Goal: Information Seeking & Learning: Check status

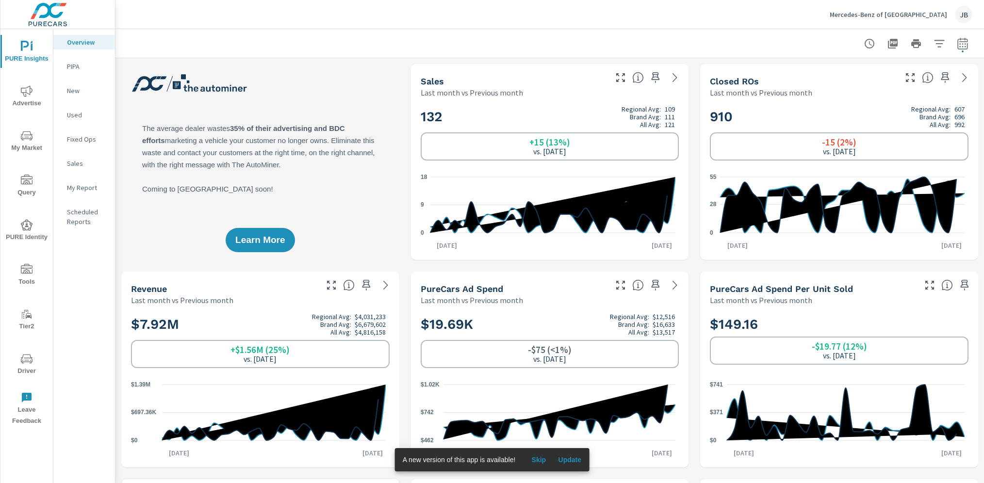
scroll to position [225, 0]
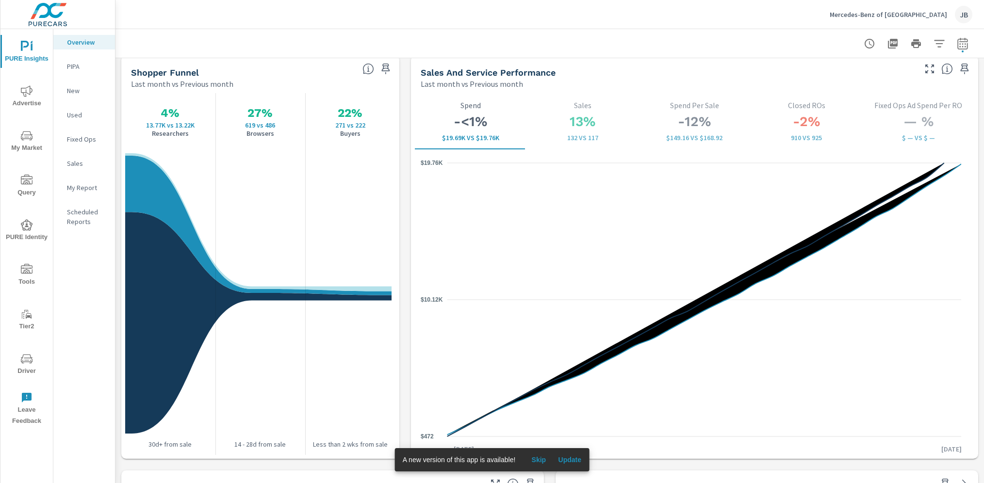
click at [892, 11] on p "Mercedes-Benz of Lancaster" at bounding box center [888, 14] width 117 height 9
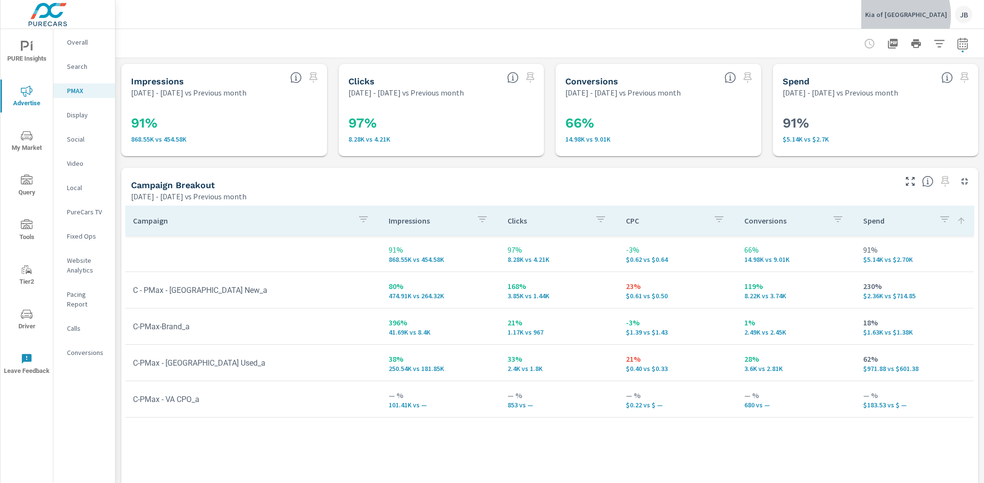
click at [910, 16] on p "Kia of [GEOGRAPHIC_DATA]" at bounding box center [906, 14] width 82 height 9
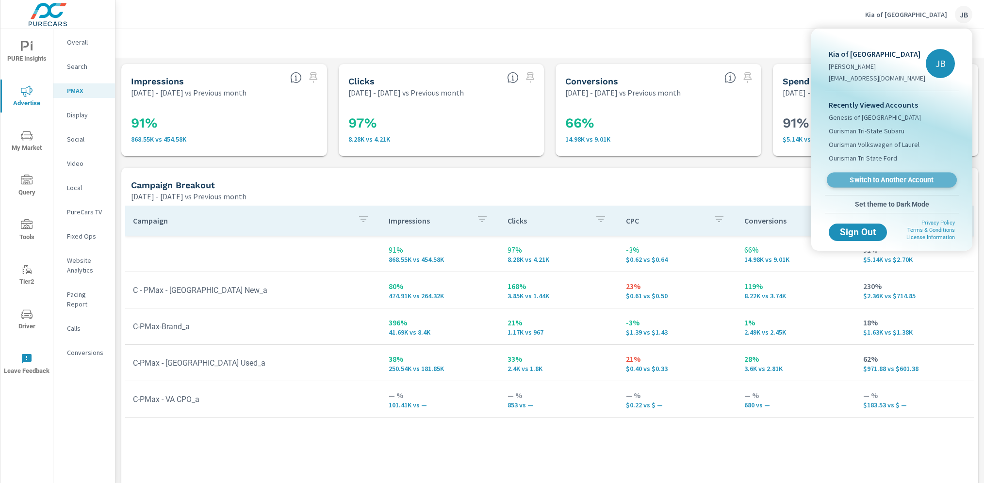
click at [871, 179] on span "Switch to Another Account" at bounding box center [891, 180] width 119 height 9
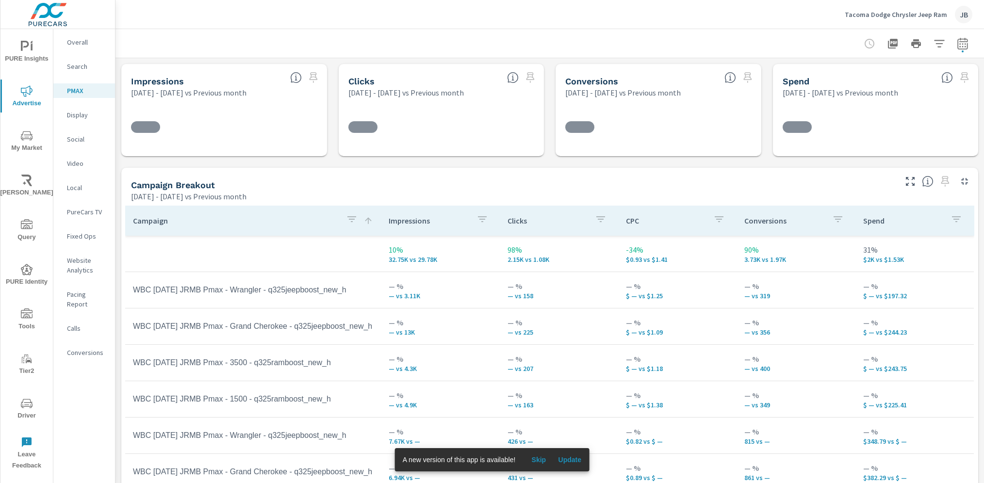
scroll to position [47, 0]
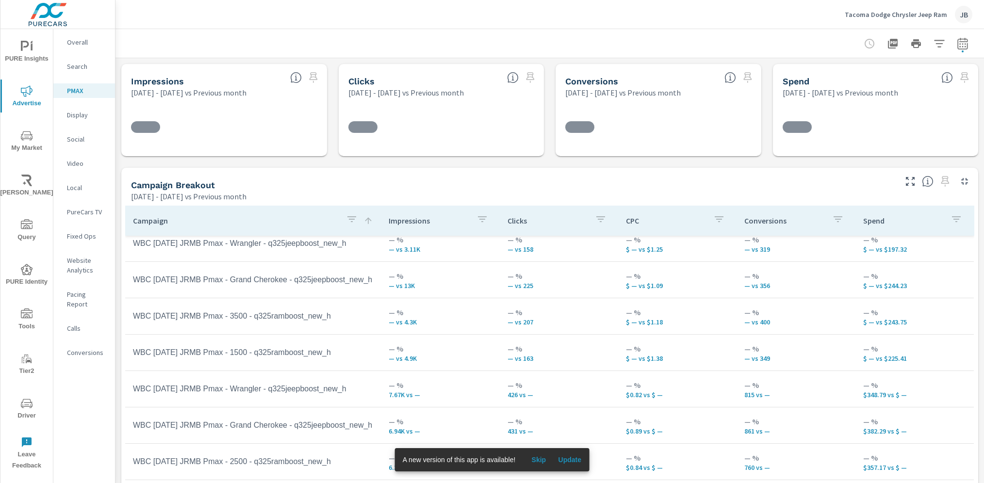
click at [21, 404] on icon "nav menu" at bounding box center [27, 403] width 12 height 9
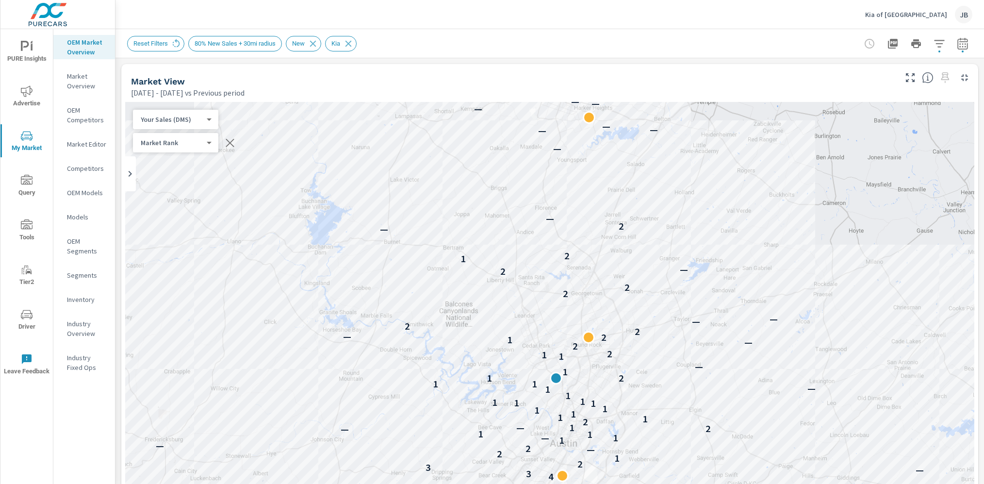
scroll to position [0, 0]
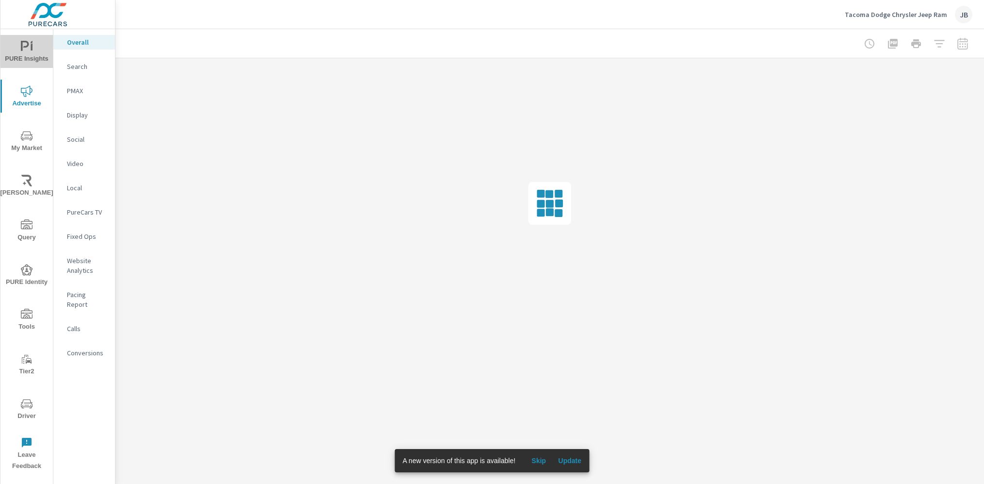
click at [30, 51] on icon "nav menu" at bounding box center [27, 47] width 12 height 12
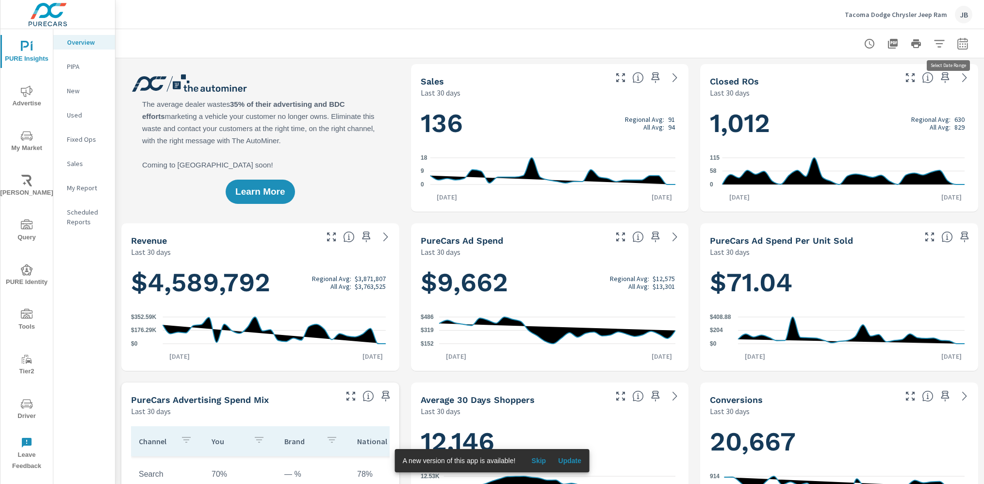
click at [957, 48] on icon "button" at bounding box center [963, 44] width 12 height 12
select select "Last 30 days"
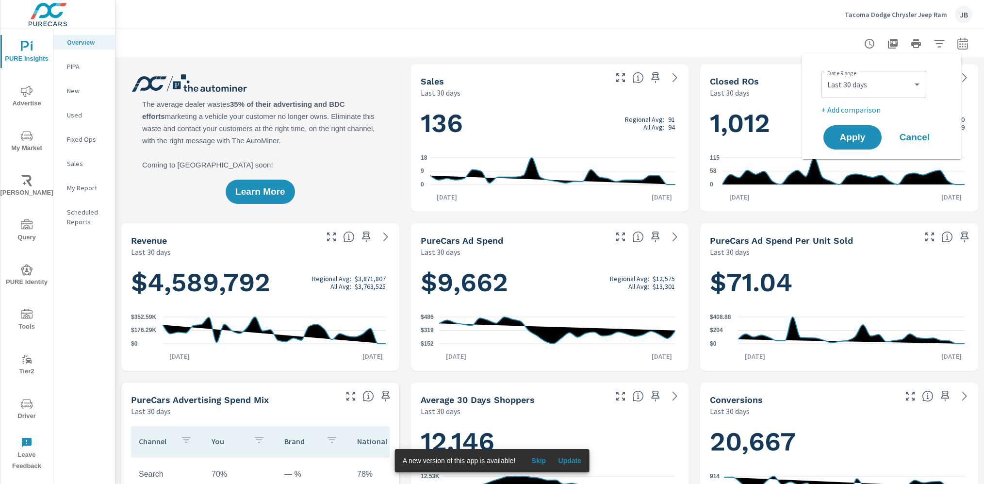
click at [880, 106] on p "+ Add comparison" at bounding box center [883, 110] width 124 height 12
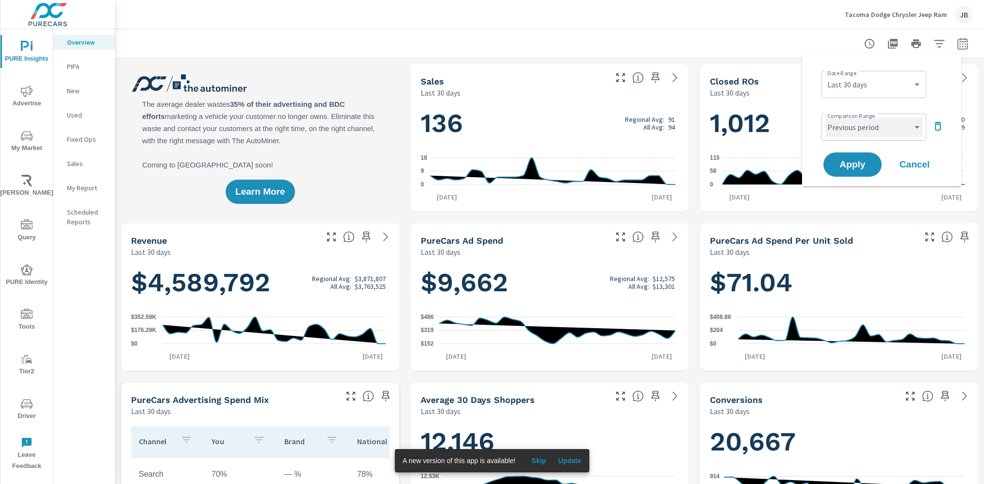
click at [878, 129] on select "Custom Previous period Previous month Previous year" at bounding box center [873, 126] width 97 height 19
select select "custom"
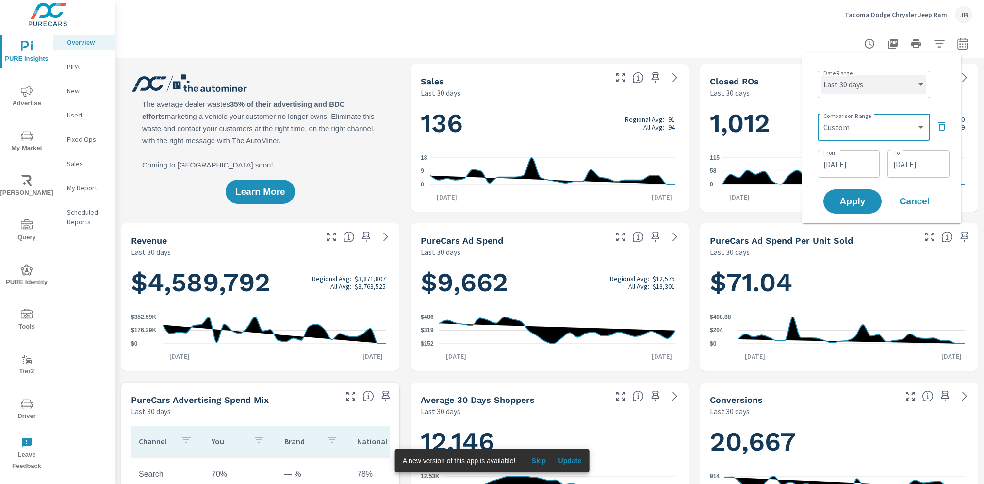
click at [849, 93] on select "Custom Yesterday Last week Last 7 days Last 14 days Last 30 days Last 45 days L…" at bounding box center [873, 84] width 105 height 19
select select "custom"
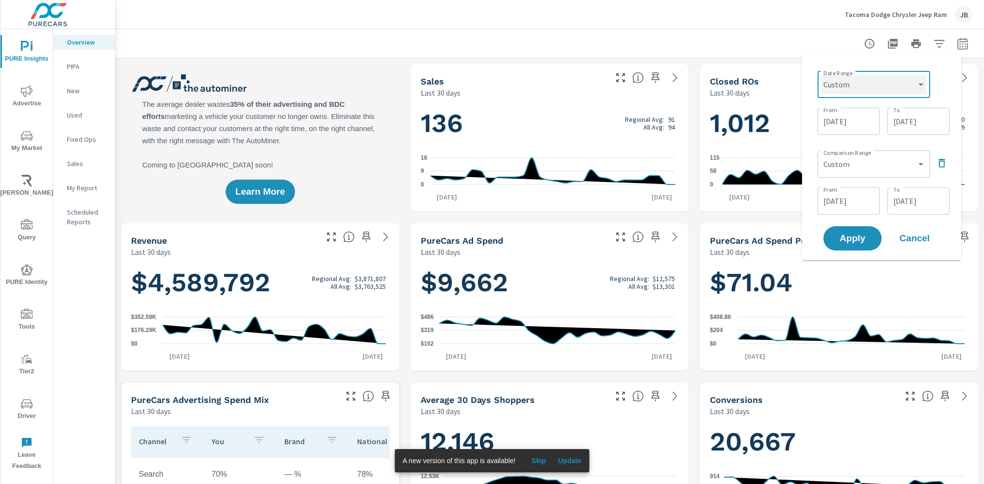
click at [832, 85] on select "Custom Yesterday Last week Last 7 days Last 14 days Last 30 days Last 45 days L…" at bounding box center [873, 84] width 105 height 19
click at [858, 230] on button "Apply" at bounding box center [852, 238] width 60 height 25
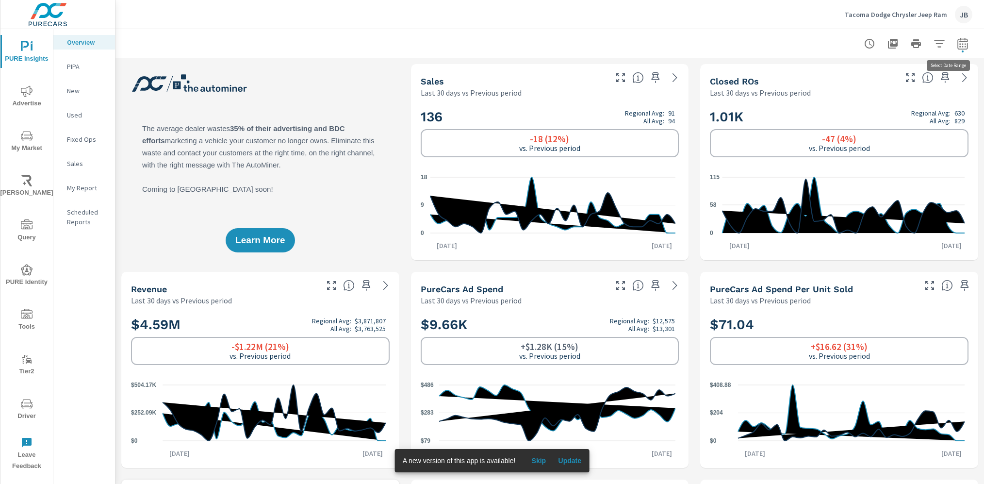
click at [957, 43] on icon "button" at bounding box center [963, 44] width 12 height 12
select select "Last 30 days"
select select "Previous period"
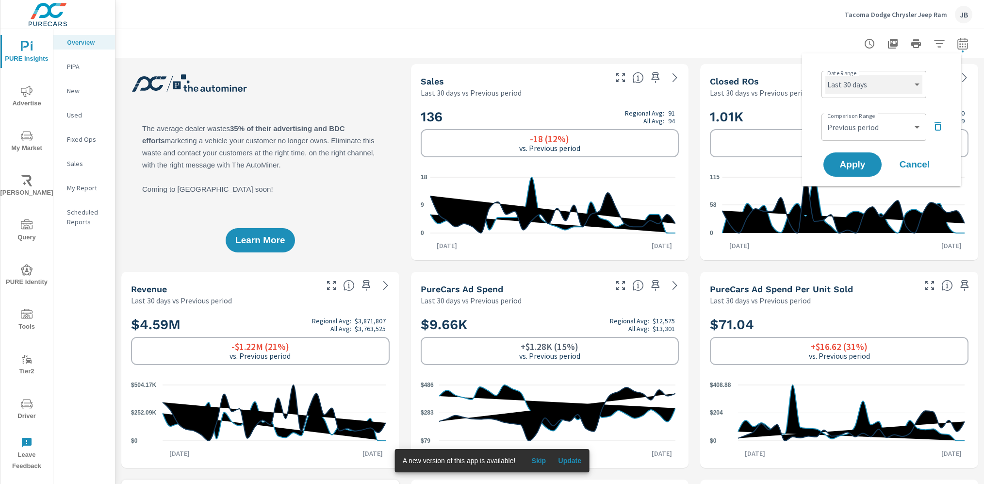
click at [852, 87] on select "Custom Yesterday Last week Last 7 days Last 14 days Last 30 days Last 45 days L…" at bounding box center [873, 84] width 97 height 19
select select "Month to date"
click at [908, 127] on select "Custom Previous period Previous month Previous year" at bounding box center [873, 126] width 97 height 19
select select "Previous month"
click at [865, 164] on span "Apply" at bounding box center [852, 164] width 40 height 9
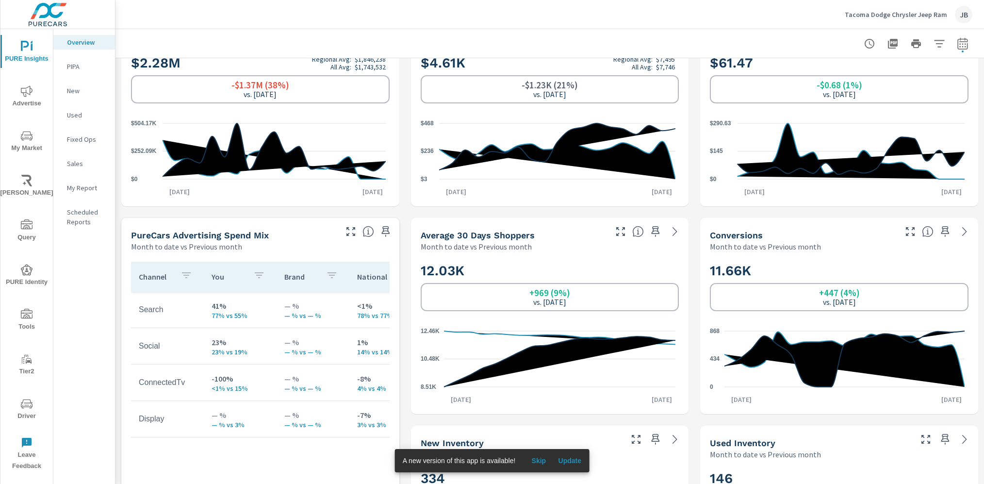
scroll to position [222, 0]
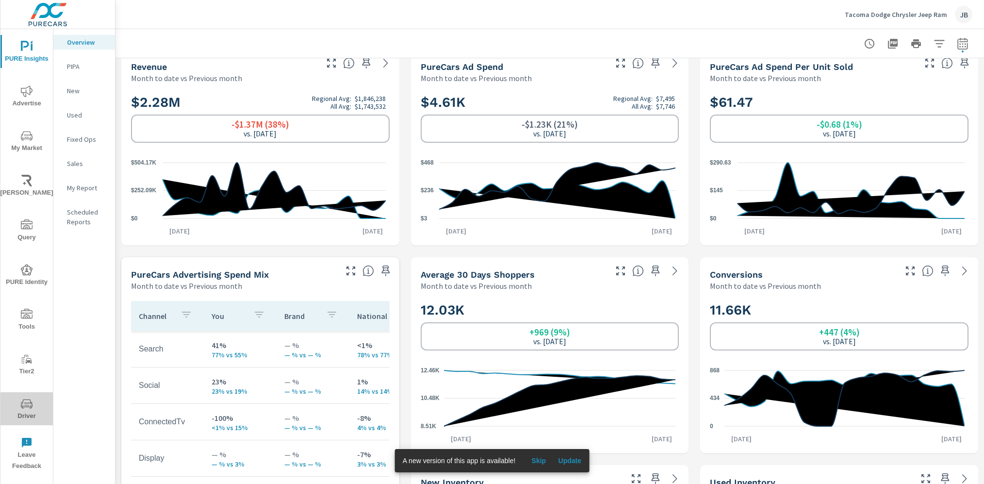
click at [24, 410] on span "Driver" at bounding box center [26, 410] width 47 height 24
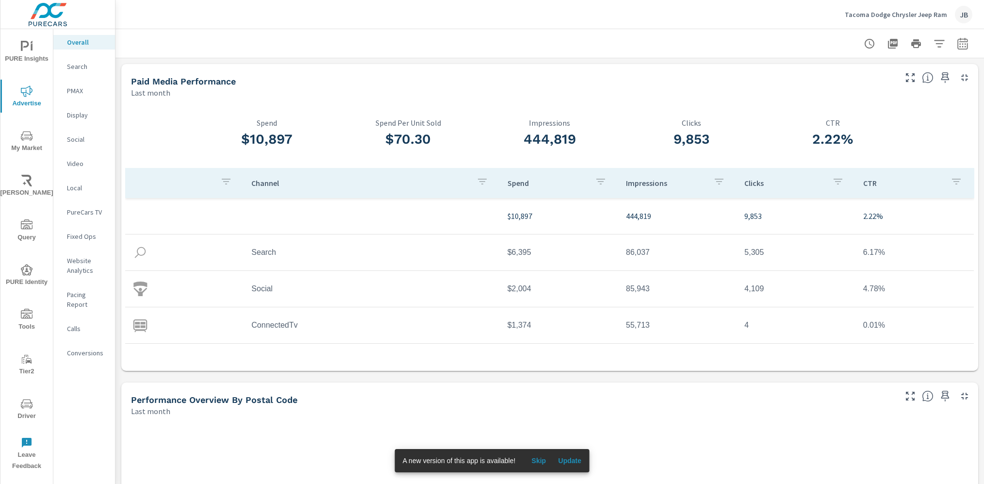
click at [79, 141] on p "Social" at bounding box center [87, 139] width 40 height 10
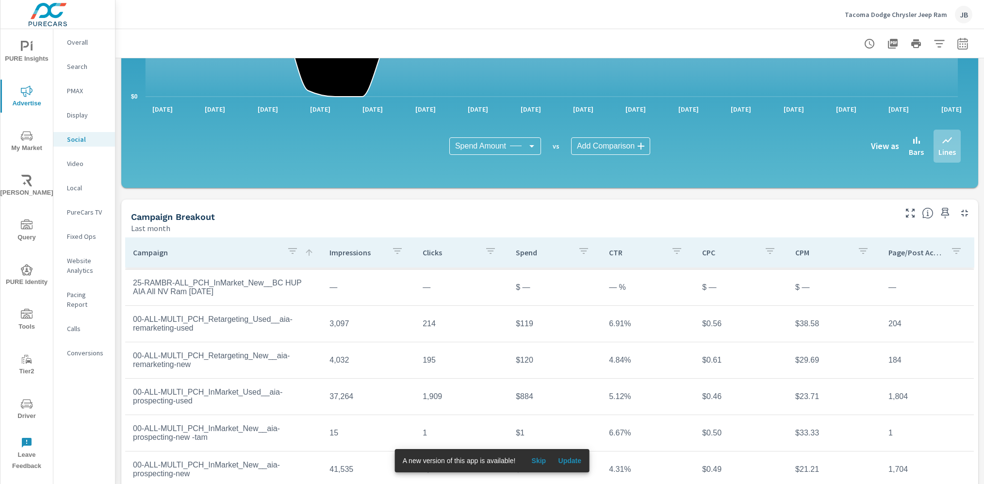
scroll to position [211, 0]
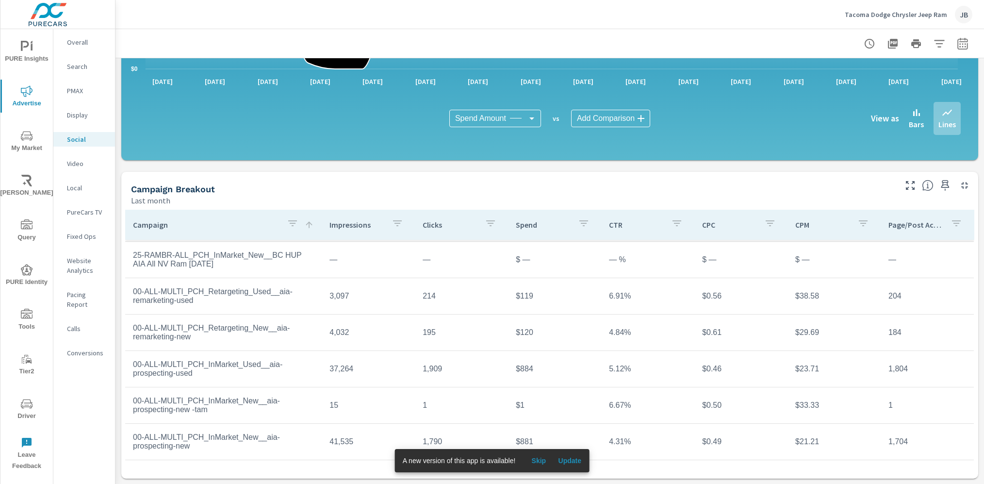
click at [544, 461] on span "Skip" at bounding box center [538, 460] width 23 height 9
